Goal: Check status: Check status

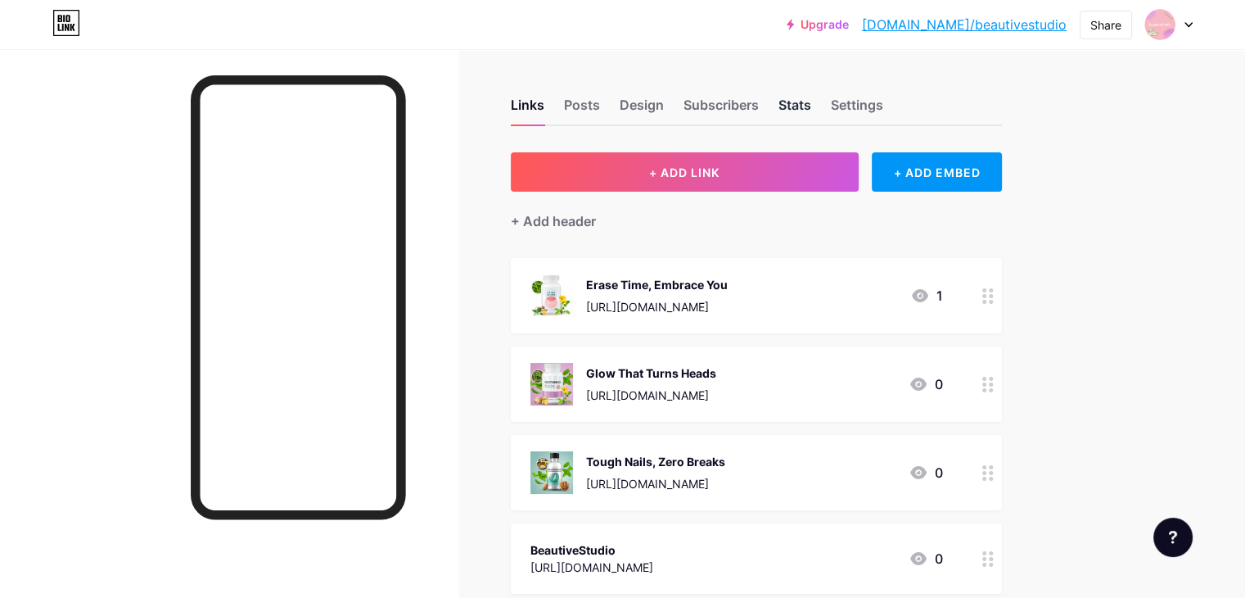
click at [811, 113] on div "Stats" at bounding box center [795, 109] width 33 height 29
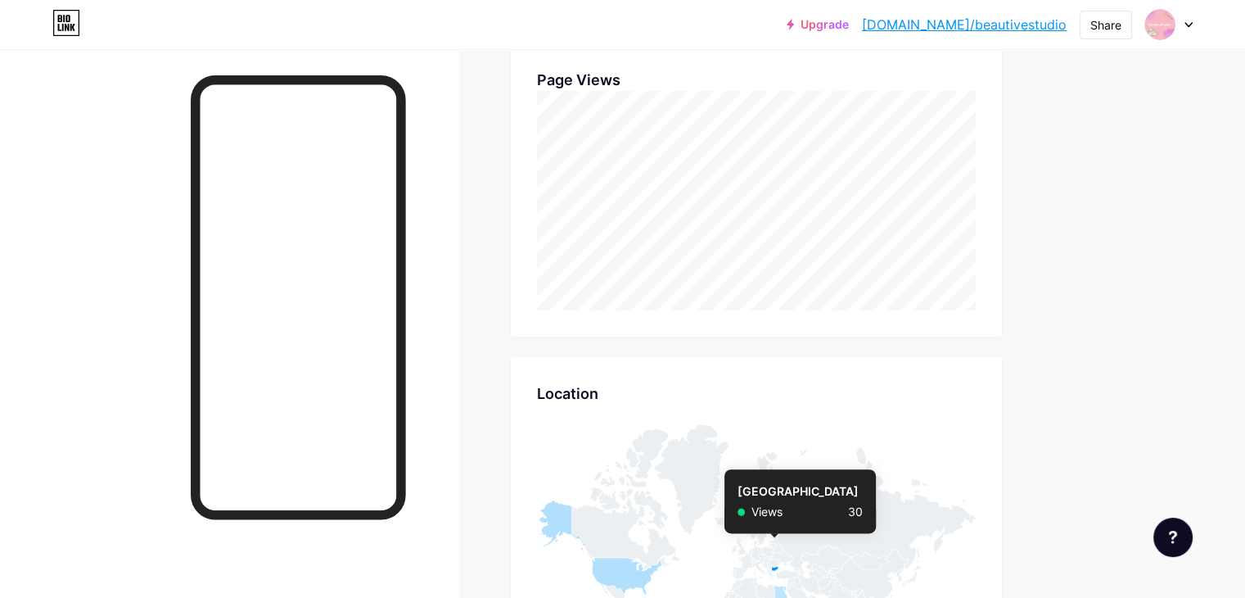
scroll to position [128, 0]
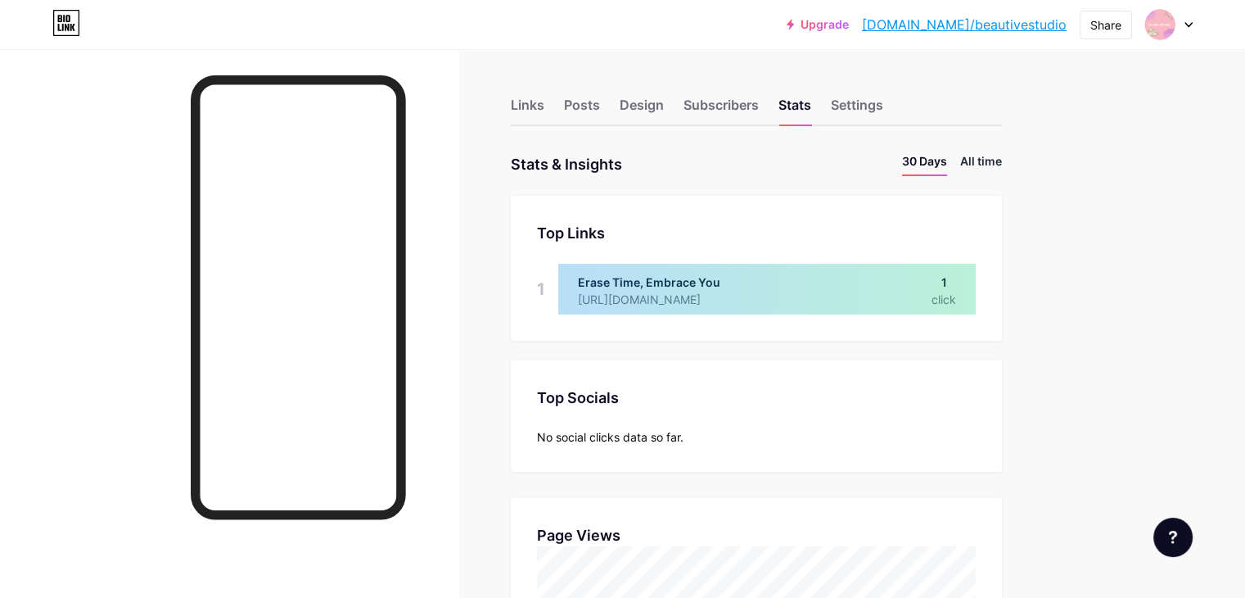
click at [1002, 161] on li "All time" at bounding box center [981, 164] width 42 height 24
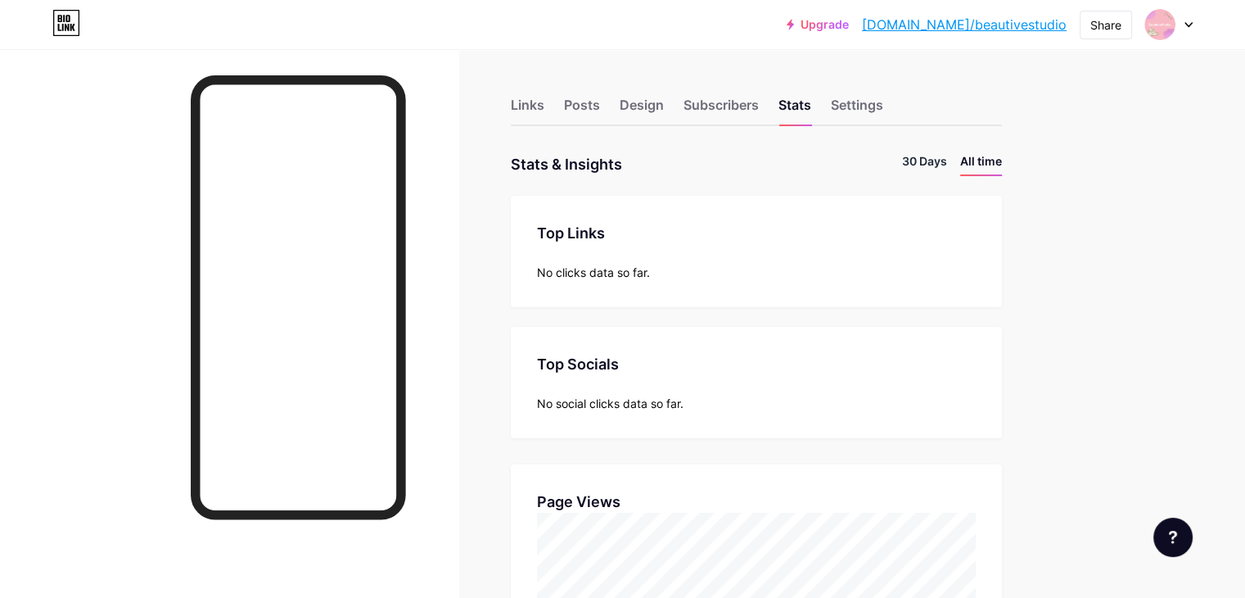
click at [947, 160] on li "30 Days" at bounding box center [924, 164] width 45 height 24
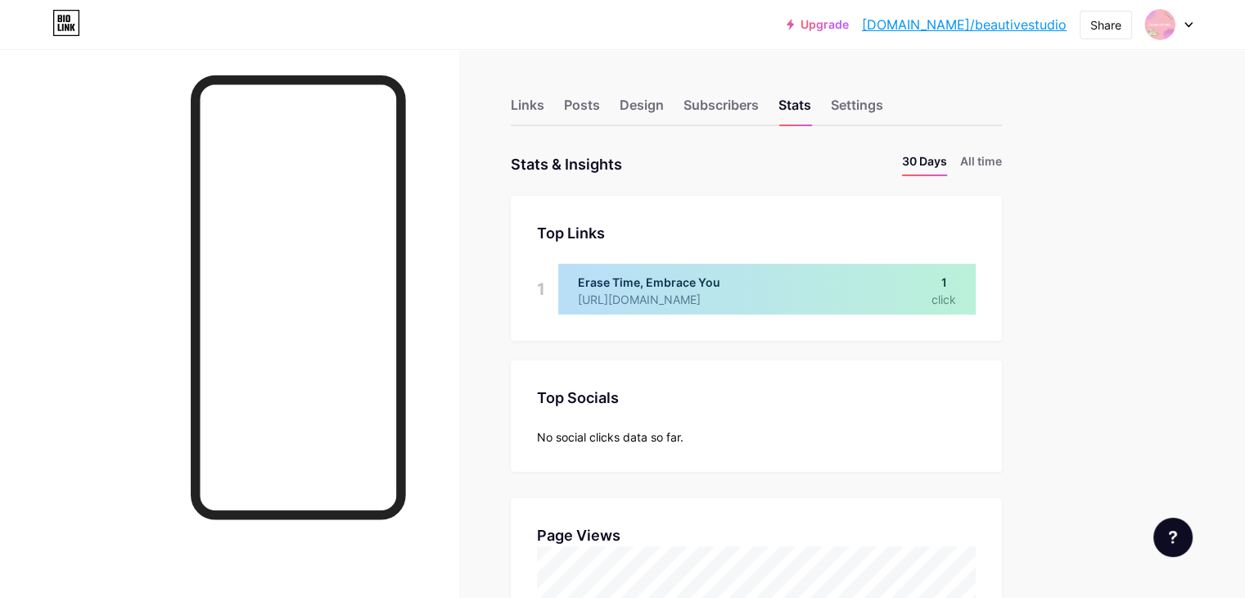
scroll to position [597, 1244]
